Goal: Find specific page/section: Find specific page/section

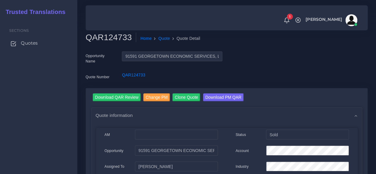
click at [26, 45] on span "Quotes" at bounding box center [29, 43] width 17 height 7
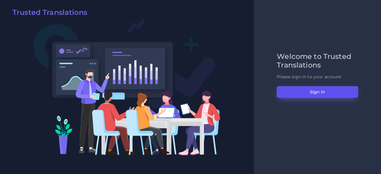
click at [317, 95] on button "Sign in" at bounding box center [317, 91] width 81 height 11
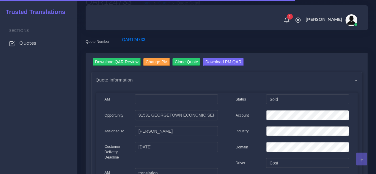
scroll to position [89, 0]
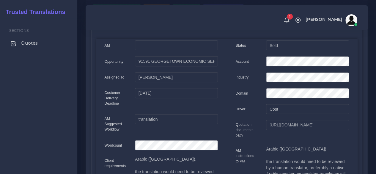
click at [31, 45] on span "Quotes" at bounding box center [29, 43] width 17 height 7
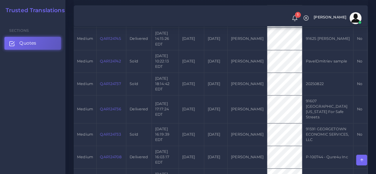
scroll to position [208, 0]
